Goal: Task Accomplishment & Management: Manage account settings

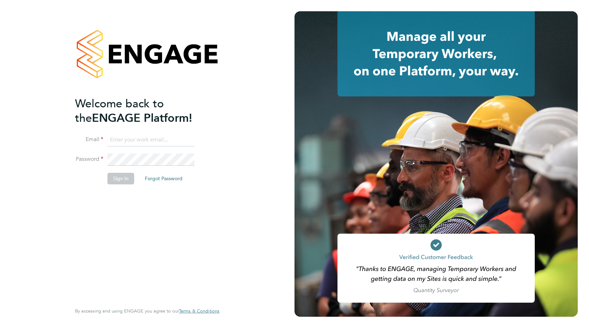
click at [138, 139] on input at bounding box center [150, 140] width 87 height 13
type input "[PERSON_NAME][EMAIL_ADDRESS][PERSON_NAME][DOMAIN_NAME]"
click at [112, 179] on button "Sign In" at bounding box center [120, 178] width 27 height 11
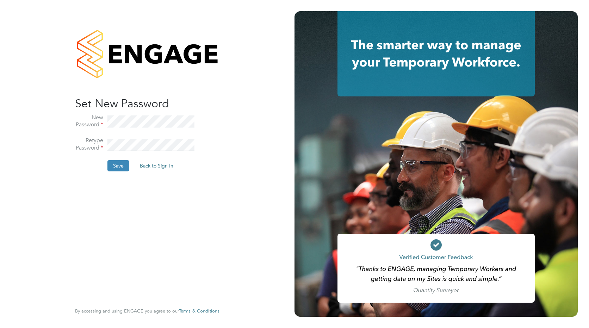
click at [106, 165] on li "Save Back to Sign In" at bounding box center [143, 169] width 137 height 18
click at [113, 165] on button "Save" at bounding box center [118, 165] width 22 height 11
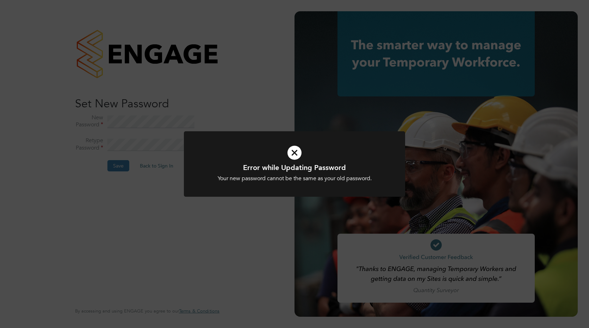
click at [289, 153] on icon at bounding box center [294, 152] width 183 height 27
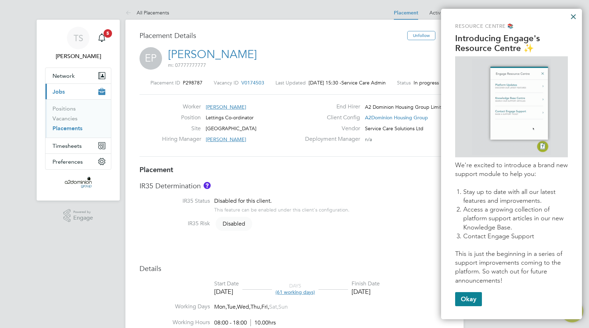
click at [572, 16] on button "×" at bounding box center [573, 16] width 7 height 11
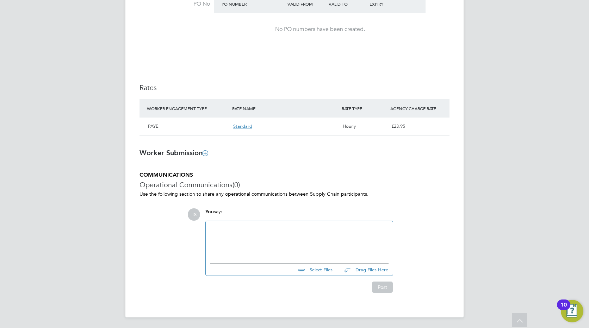
scroll to position [389, 0]
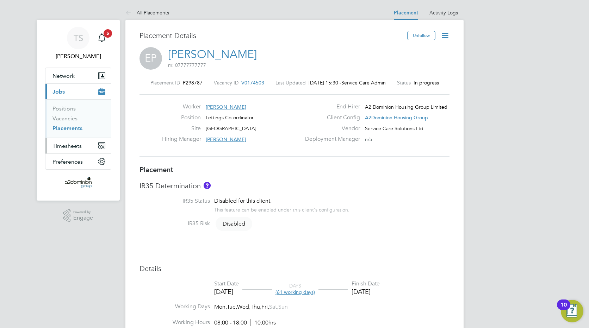
click at [61, 148] on span "Timesheets" at bounding box center [67, 146] width 29 height 7
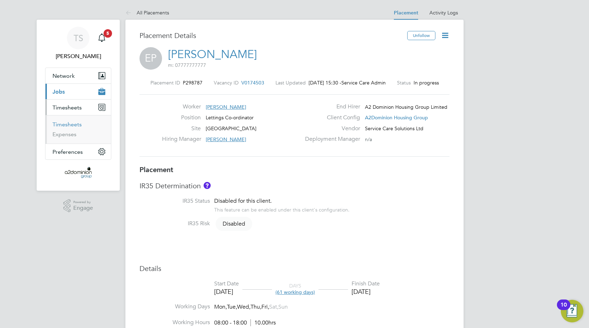
click at [64, 123] on link "Timesheets" at bounding box center [67, 124] width 29 height 7
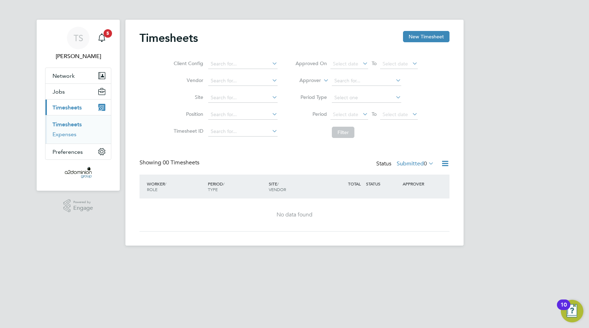
click at [63, 134] on link "Expenses" at bounding box center [65, 134] width 24 height 7
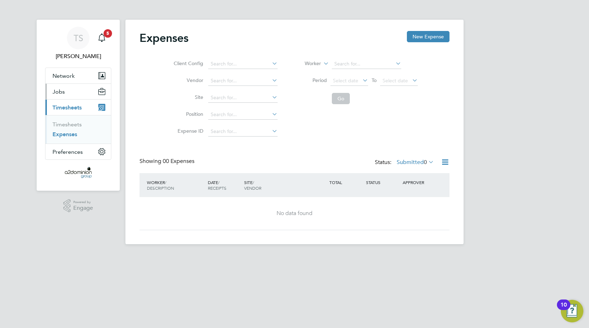
click at [57, 91] on span "Jobs" at bounding box center [59, 91] width 12 height 7
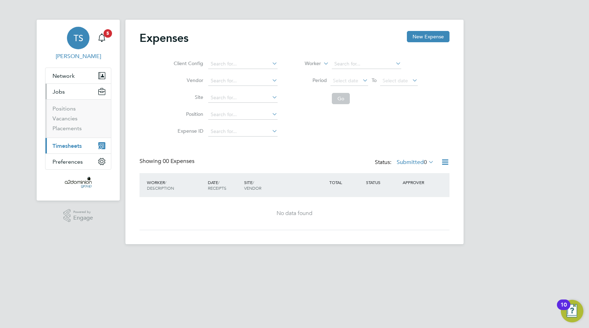
click at [78, 42] on span "TS" at bounding box center [79, 37] width 10 height 9
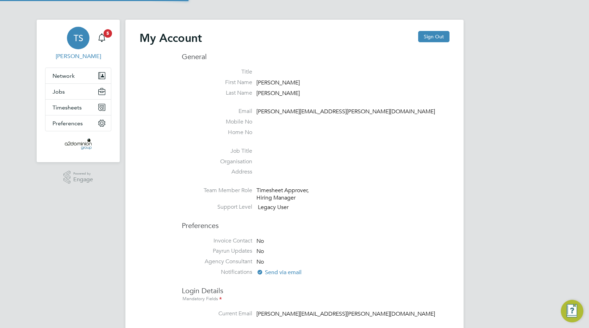
type input "[PERSON_NAME][EMAIL_ADDRESS][PERSON_NAME][DOMAIN_NAME]"
click at [74, 110] on span "Timesheets" at bounding box center [67, 107] width 29 height 7
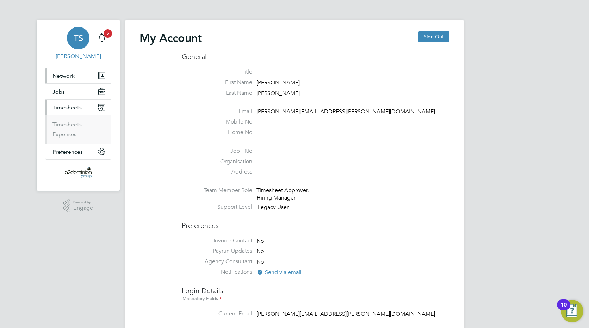
click at [65, 74] on span "Network" at bounding box center [64, 76] width 22 height 7
click at [63, 102] on link "Workers" at bounding box center [63, 102] width 21 height 7
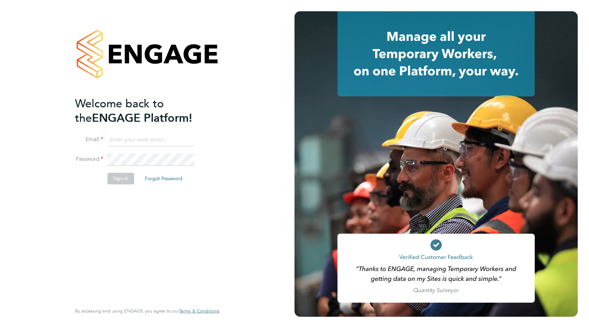
type input "tracey.shearman@a2dominion.co.uk"
click at [127, 180] on button "Sign In" at bounding box center [120, 178] width 27 height 11
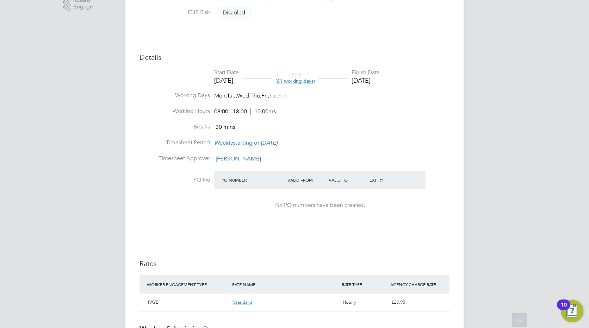
scroll to position [247, 0]
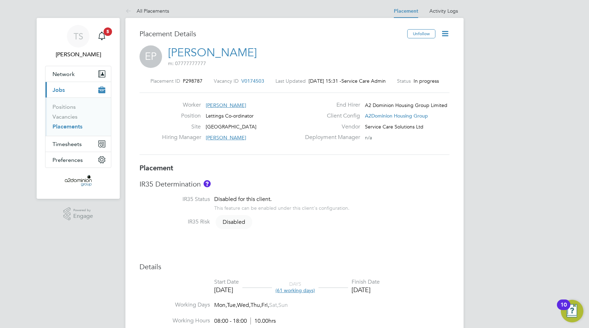
click at [448, 33] on icon at bounding box center [445, 33] width 9 height 9
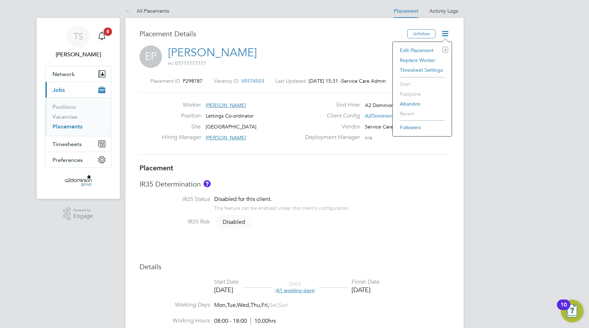
click at [448, 33] on icon at bounding box center [445, 33] width 9 height 9
